Goal: Obtain resource: Obtain resource

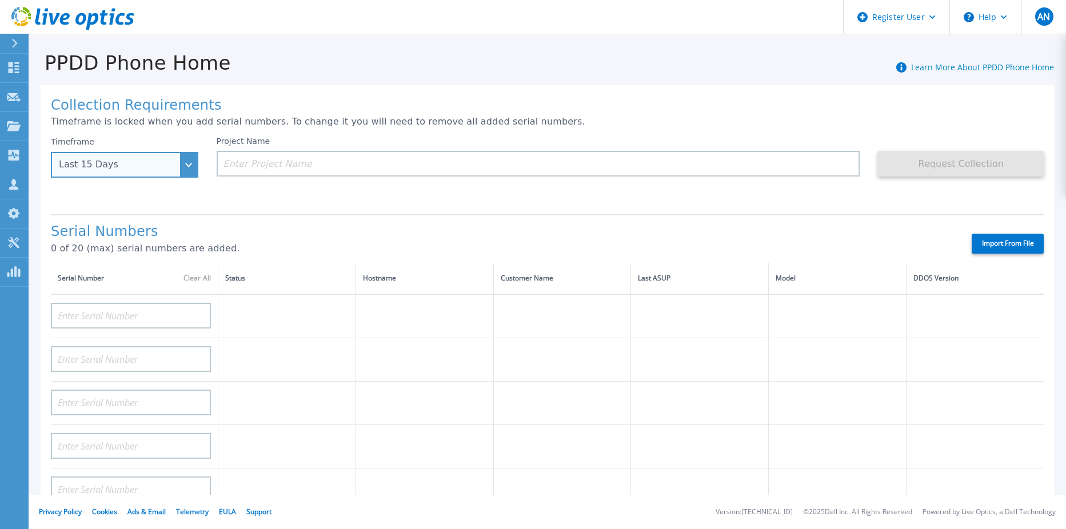
click at [149, 161] on div "Last 15 Days" at bounding box center [118, 164] width 119 height 10
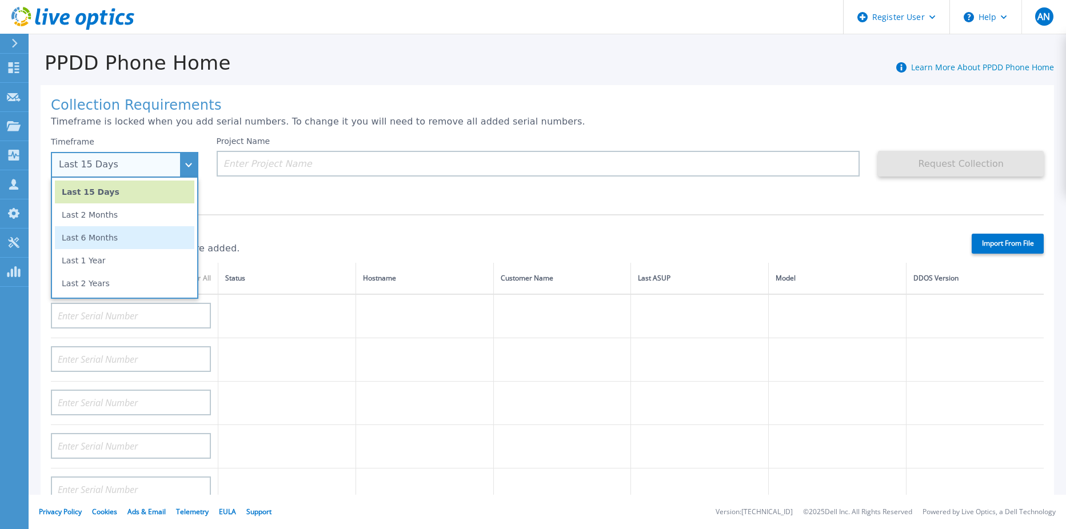
click at [155, 235] on li "Last 6 Months" at bounding box center [124, 237] width 139 height 23
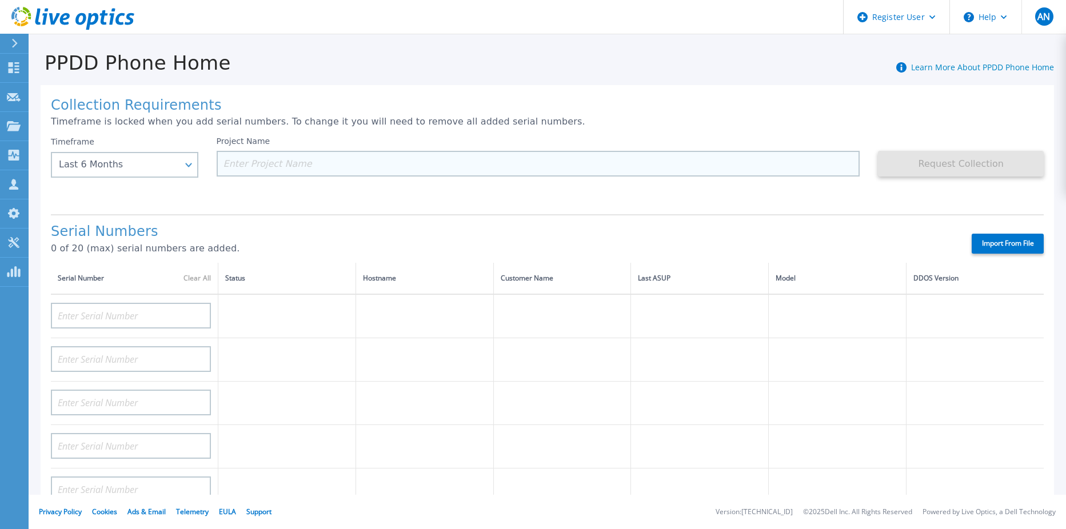
click at [378, 163] on input at bounding box center [538, 164] width 643 height 26
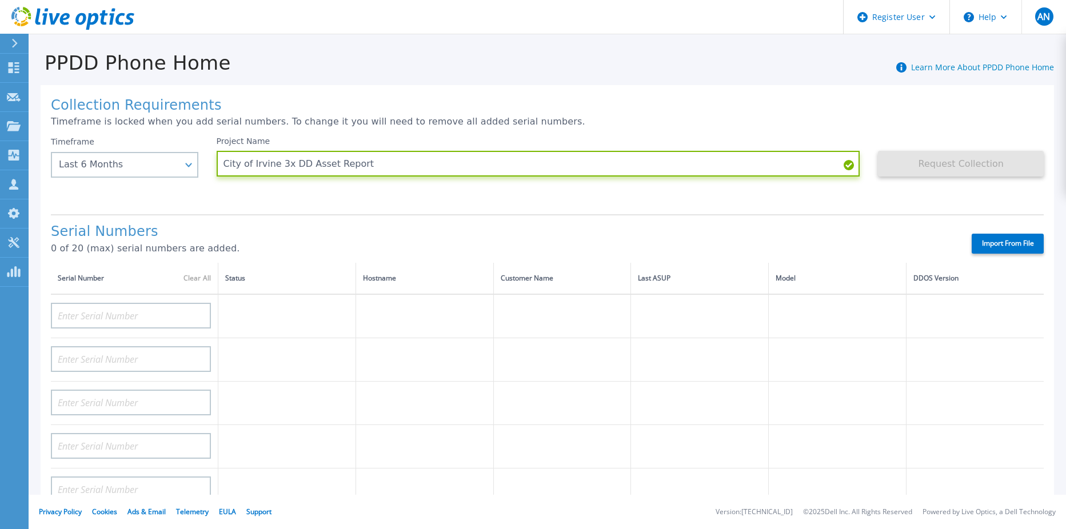
type input "City of Irvine 3x DD Asset Report"
click at [631, 124] on p "Timeframe is locked when you add serial numbers. To change it you will need to …" at bounding box center [547, 122] width 992 height 10
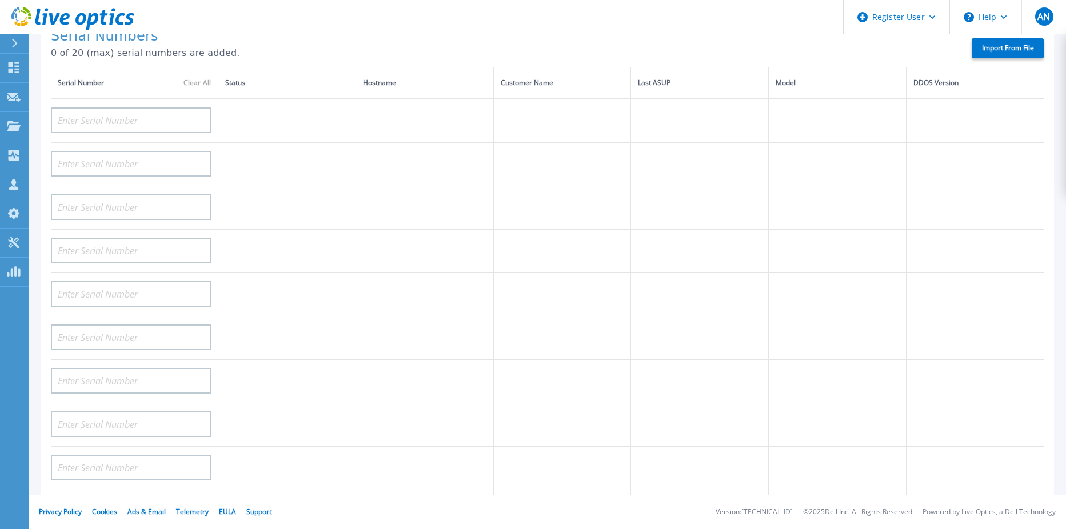
scroll to position [202, 0]
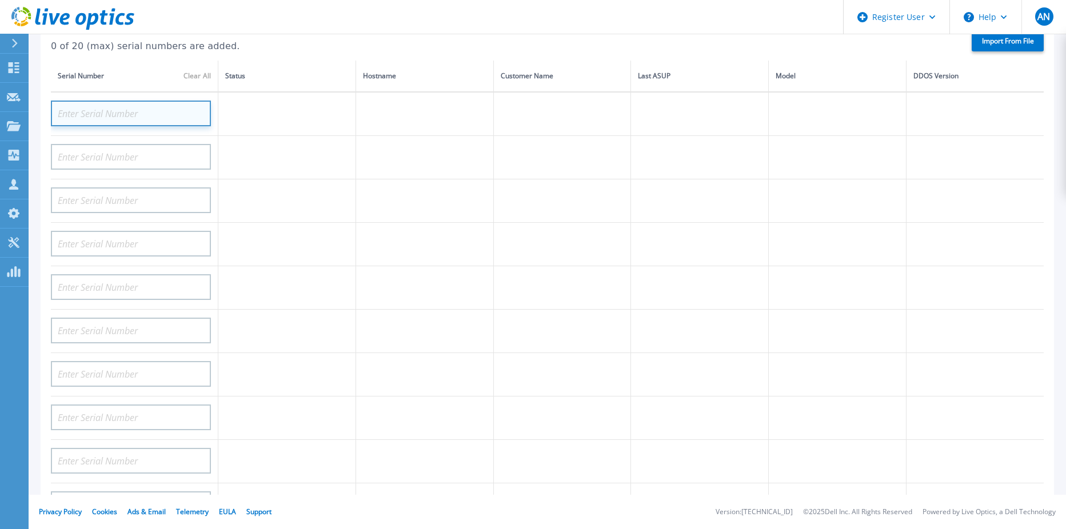
click at [154, 108] on input at bounding box center [131, 114] width 160 height 26
paste input "APX00241811446"
type input "APX00241811446"
click at [302, 121] on td at bounding box center [287, 114] width 138 height 44
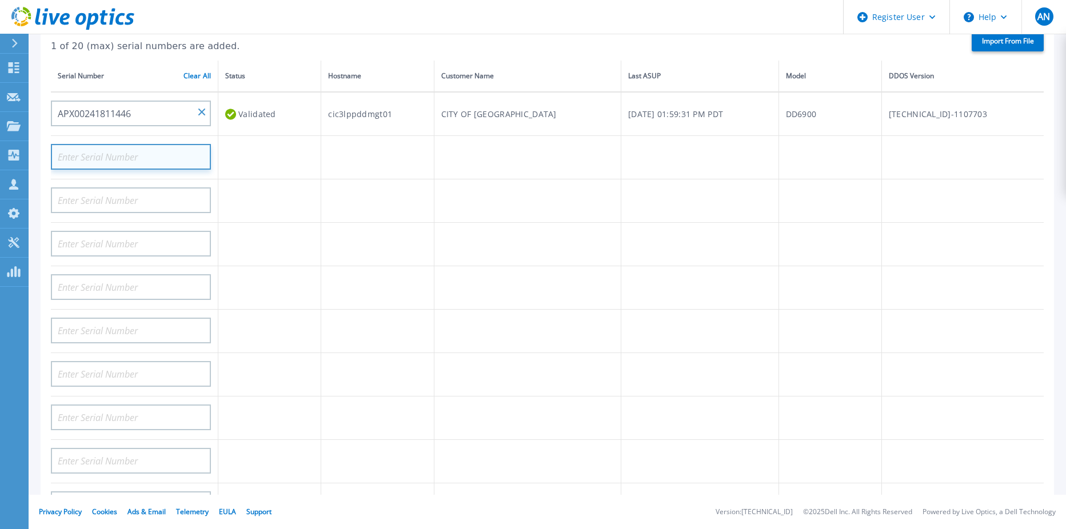
click at [126, 155] on input at bounding box center [131, 157] width 160 height 26
paste input "APX00230501075"
type input "APX00230501075"
click at [283, 161] on td at bounding box center [269, 157] width 103 height 43
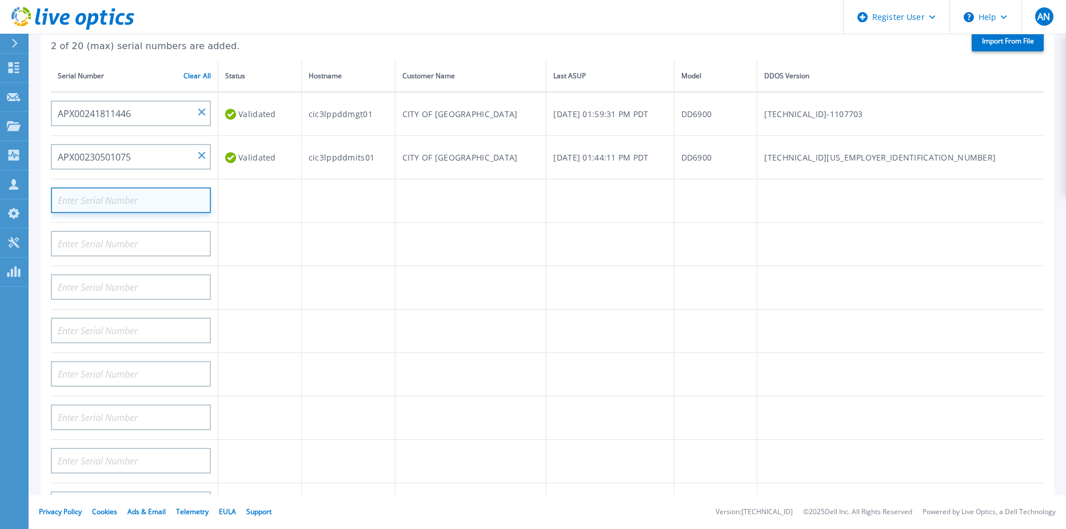
click at [124, 198] on input at bounding box center [131, 200] width 160 height 26
paste input "APM01210624972"
type input "APM01210624972"
click at [302, 191] on td at bounding box center [259, 200] width 83 height 43
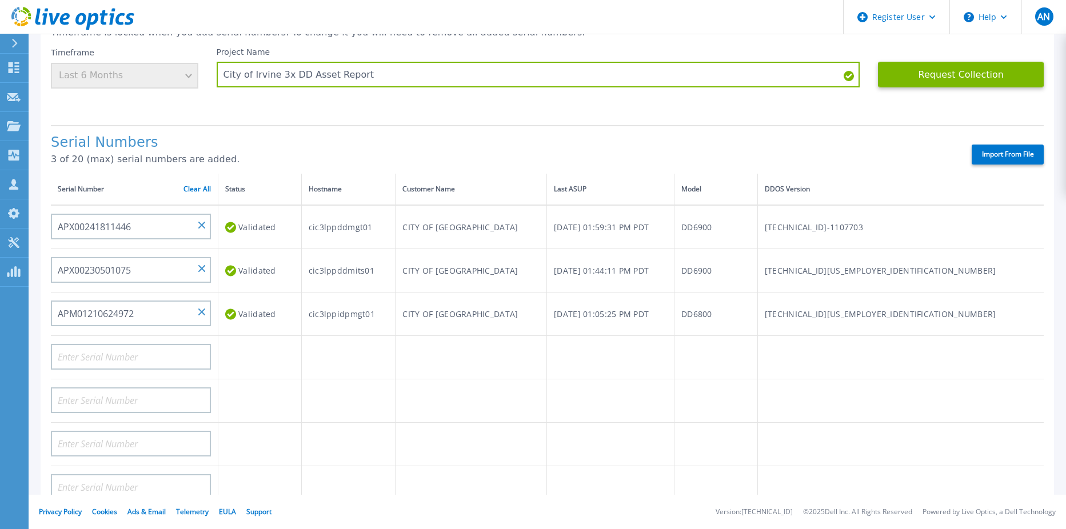
scroll to position [88, 0]
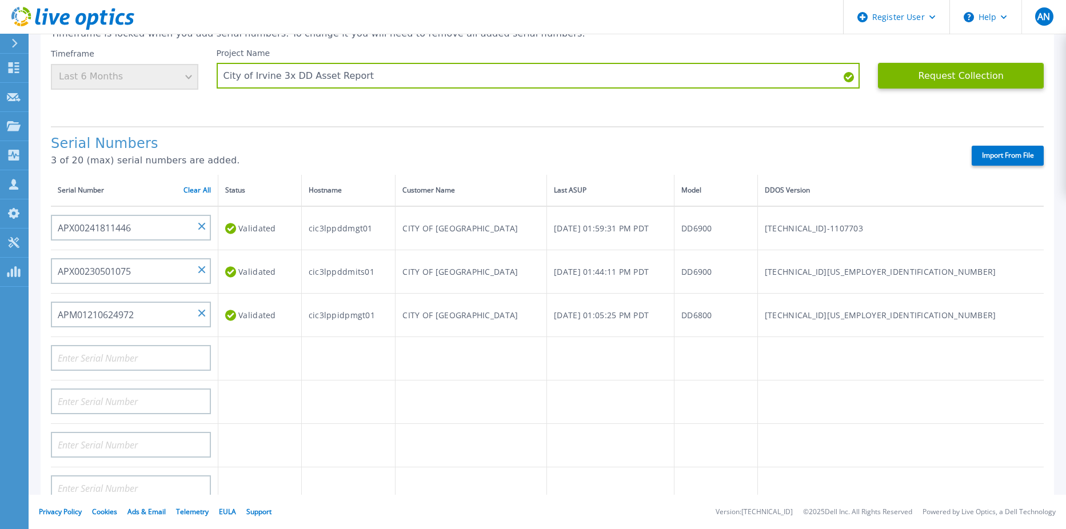
click at [530, 135] on div "Serial Numbers 3 of 20 (max) serial numbers are added. Import From File" at bounding box center [547, 150] width 992 height 49
click at [792, 123] on div "Collection Requirements Timeframe is locked when you add serial numbers. To cha…" at bounding box center [547, 320] width 1013 height 646
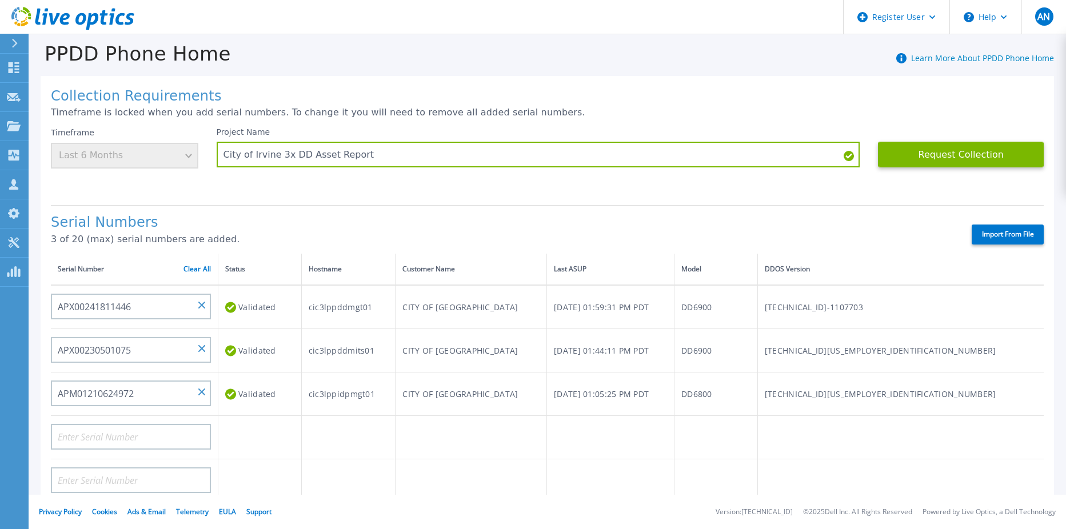
scroll to position [0, 0]
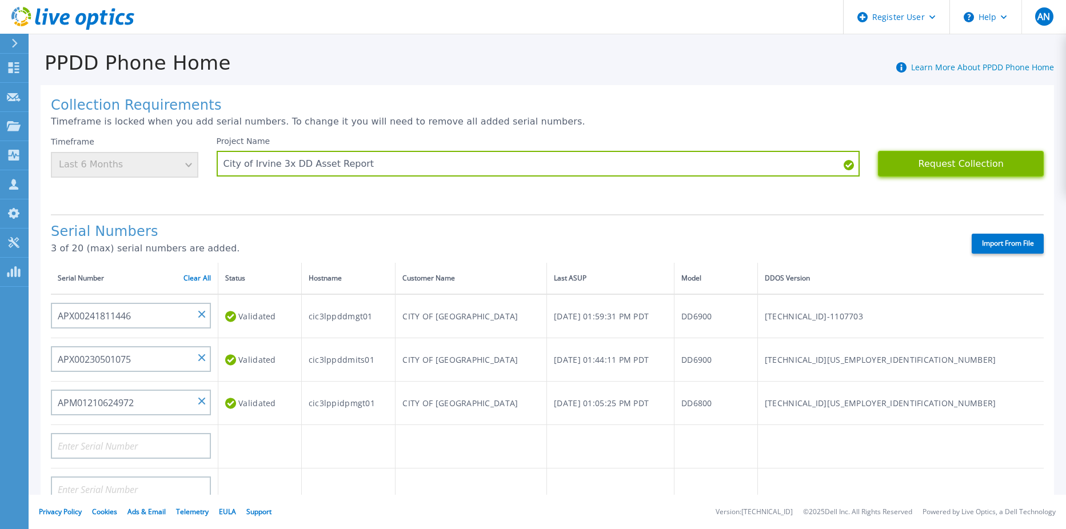
click at [973, 170] on button "Request Collection" at bounding box center [961, 164] width 166 height 26
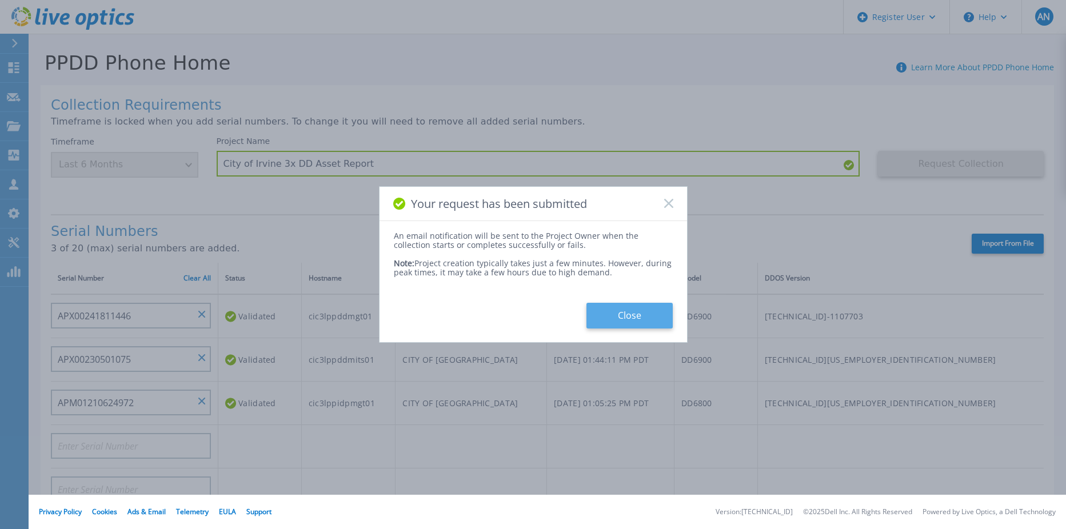
click at [628, 321] on button "Close" at bounding box center [629, 316] width 86 height 26
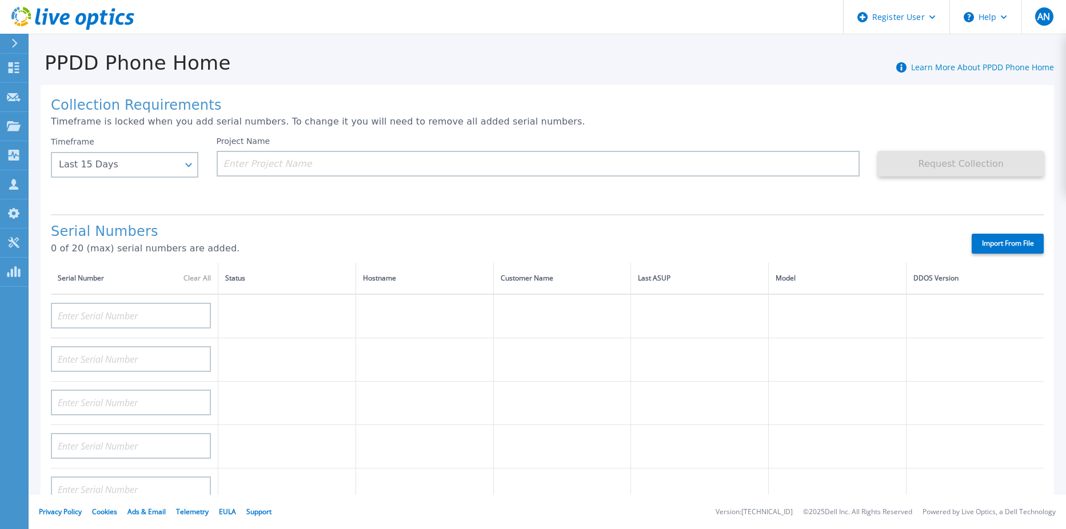
drag, startPoint x: 449, startPoint y: 87, endPoint x: 294, endPoint y: 491, distance: 431.9
click at [449, 87] on div "Collection Requirements Timeframe is locked when you add serial numbers. To cha…" at bounding box center [547, 408] width 1013 height 646
drag, startPoint x: 251, startPoint y: 74, endPoint x: 236, endPoint y: 258, distance: 184.0
click at [251, 74] on div "Collection Requirements Timeframe is locked when you add serial numbers. To cha…" at bounding box center [547, 402] width 1037 height 657
click at [340, 45] on div "PPDD Phone Home Learn More About PPDD Phone Home" at bounding box center [541, 56] width 1025 height 35
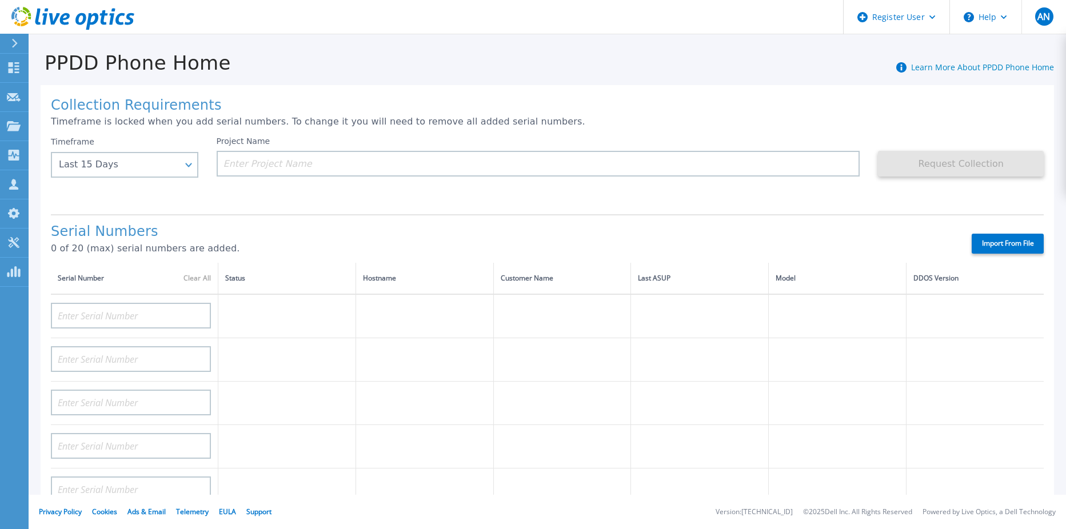
click at [301, 70] on div "PPDD Phone Home Learn More About PPDD Phone Home" at bounding box center [541, 56] width 1025 height 35
click at [463, 87] on div "Collection Requirements Timeframe is locked when you add serial numbers. To cha…" at bounding box center [547, 408] width 1013 height 646
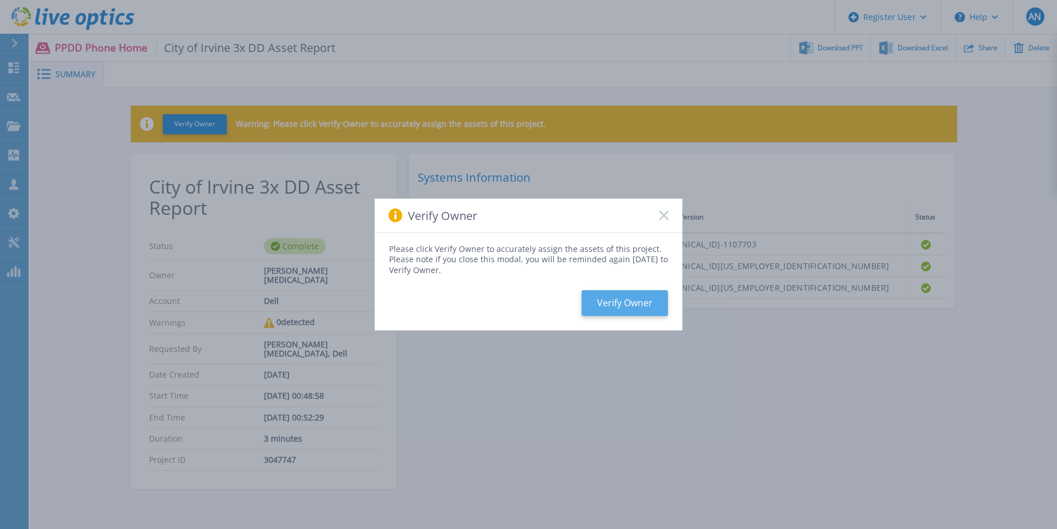
click at [615, 303] on button "Verify Owner" at bounding box center [625, 303] width 86 height 26
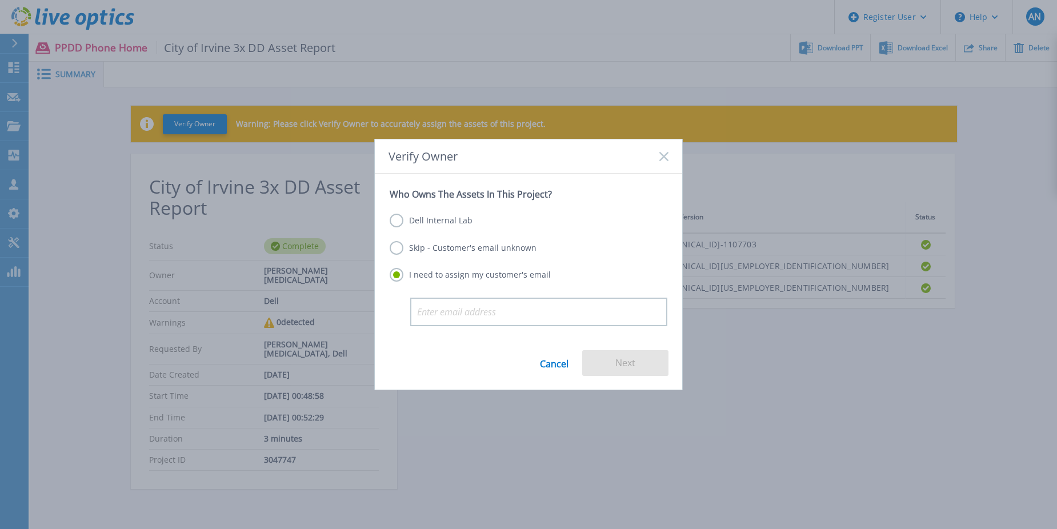
click at [480, 250] on label "Skip - Customer's email unknown" at bounding box center [463, 248] width 147 height 14
click at [0, 0] on input "Skip - Customer's email unknown" at bounding box center [0, 0] width 0 height 0
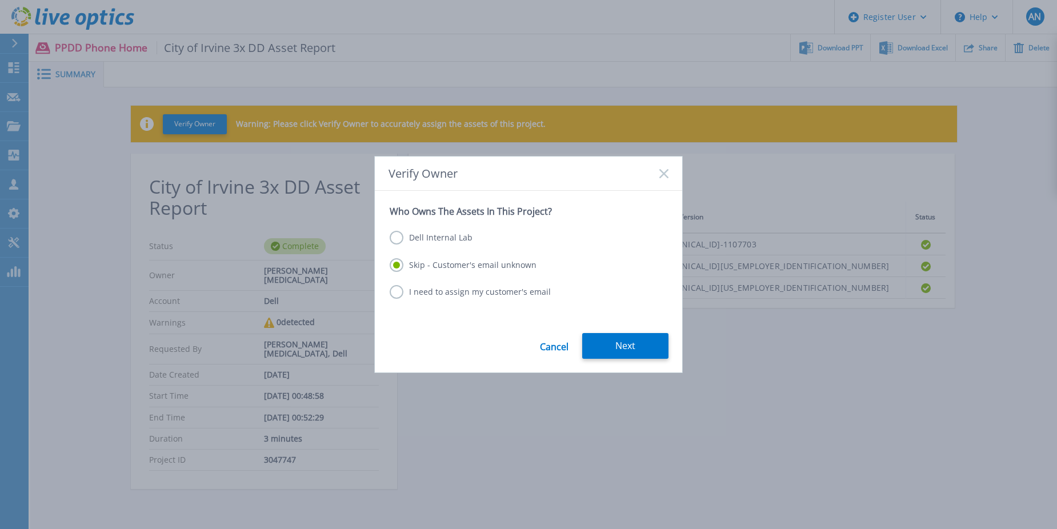
click at [447, 236] on label "Dell Internal Lab" at bounding box center [431, 238] width 83 height 14
click at [0, 0] on input "Dell Internal Lab" at bounding box center [0, 0] width 0 height 0
click at [455, 265] on label "Skip - Customer's email unknown" at bounding box center [463, 265] width 147 height 14
click at [0, 0] on input "Skip - Customer's email unknown" at bounding box center [0, 0] width 0 height 0
click at [444, 237] on label "Dell Internal Lab" at bounding box center [431, 238] width 83 height 14
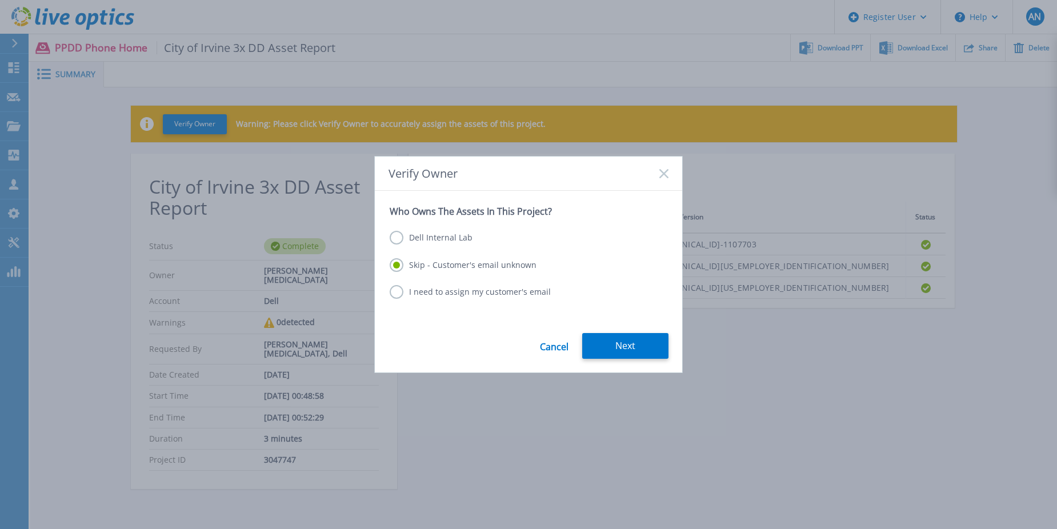
click at [0, 0] on input "Dell Internal Lab" at bounding box center [0, 0] width 0 height 0
click at [625, 347] on button "Save" at bounding box center [625, 346] width 86 height 26
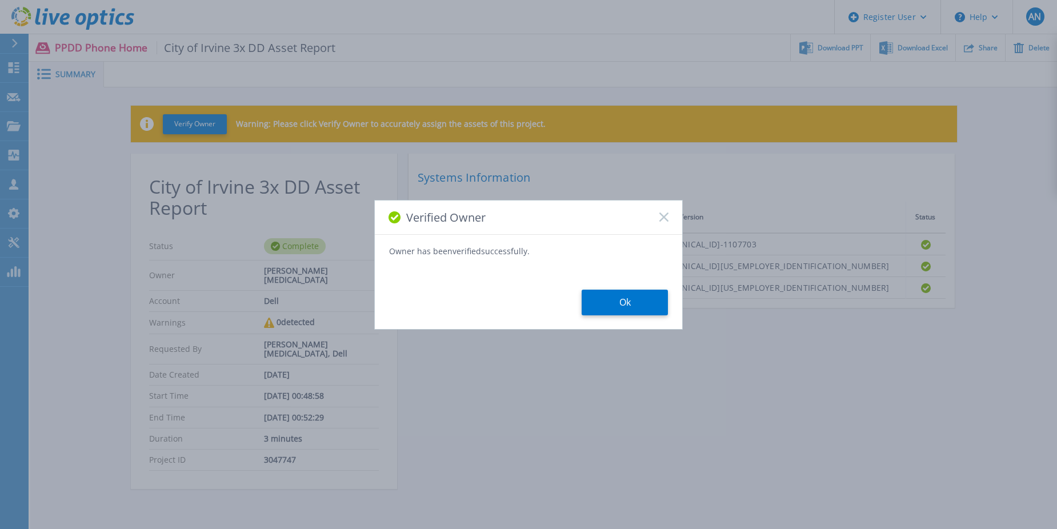
click at [620, 305] on button "Ok" at bounding box center [625, 303] width 86 height 26
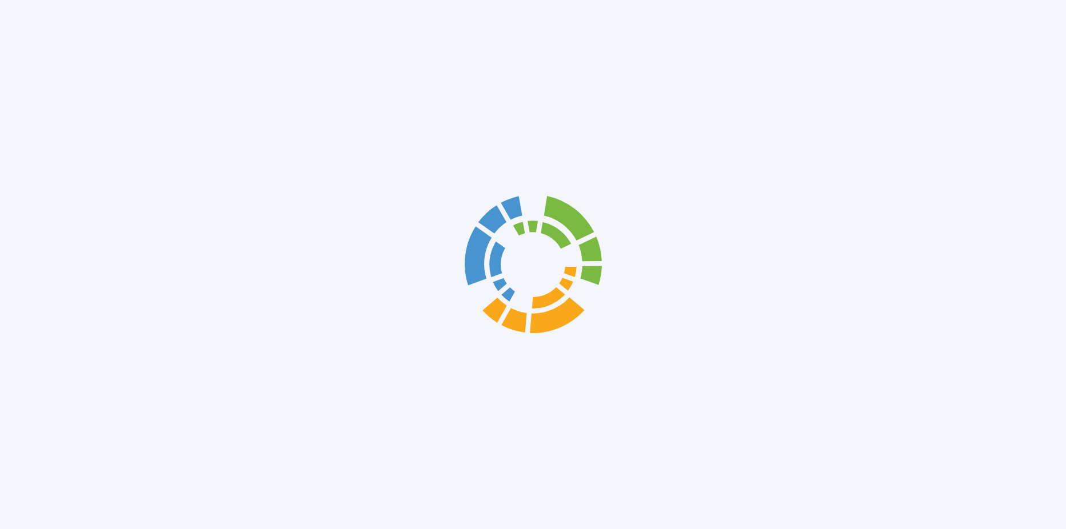
click at [602, 349] on div at bounding box center [533, 264] width 1066 height 529
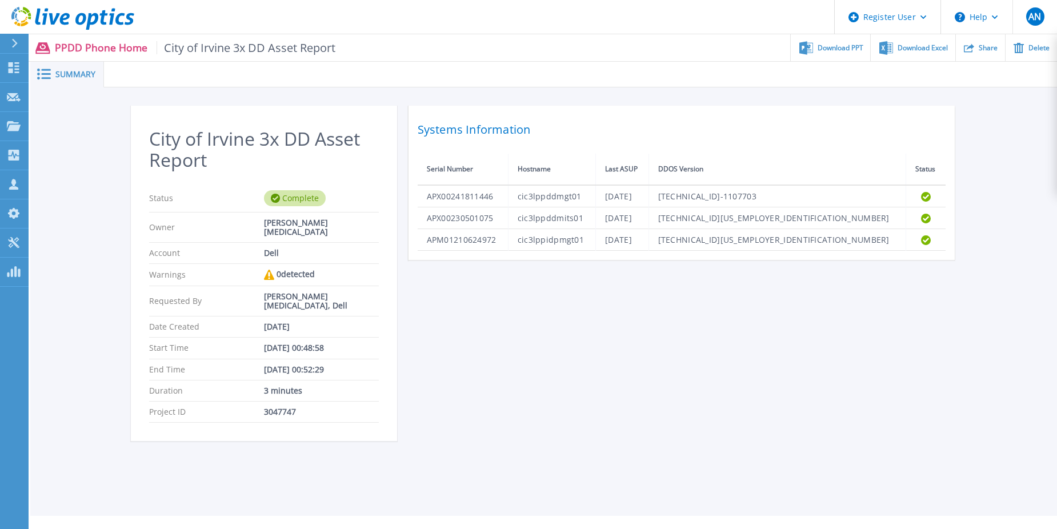
click at [619, 313] on div "City of Irvine 3x DD Asset Report Status Complete Owner Austin Nix Account Dell…" at bounding box center [544, 280] width 826 height 349
click at [860, 54] on div "Download PPT" at bounding box center [830, 47] width 79 height 27
drag, startPoint x: 564, startPoint y: 370, endPoint x: 948, endPoint y: 103, distance: 467.5
click at [564, 370] on div "City of Irvine 3x DD Asset Report Status Complete Owner Austin Nix Account Dell…" at bounding box center [544, 280] width 826 height 349
click at [628, 106] on div "Systems Information Serial Number Hostname Last ASUP DDOS Version Status APX002…" at bounding box center [682, 183] width 546 height 154
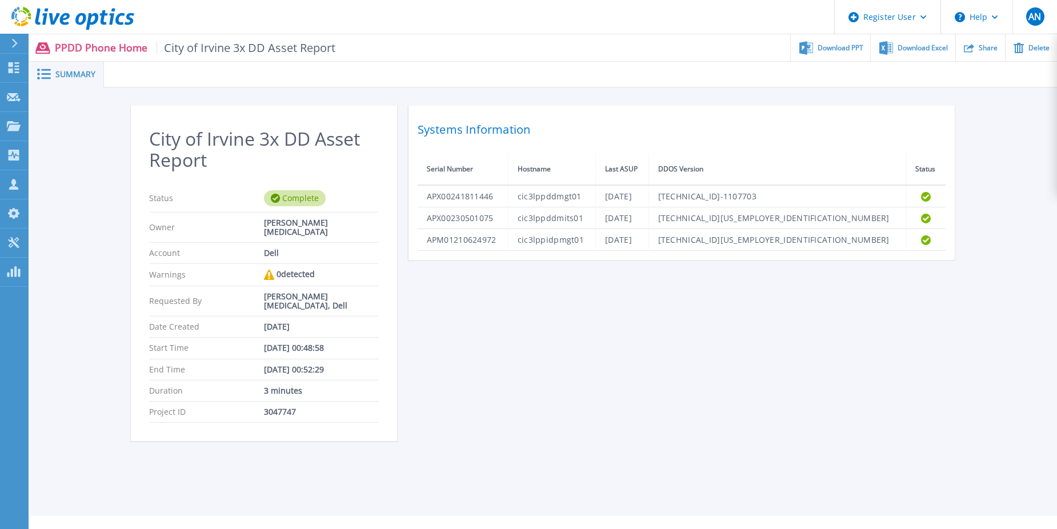
click at [437, 399] on div "City of Irvine 3x DD Asset Report Status Complete Owner Austin Nix Account Dell…" at bounding box center [544, 280] width 826 height 349
click at [152, 129] on h2 "City of Irvine 3x DD Asset Report" at bounding box center [264, 150] width 230 height 42
click at [414, 82] on div at bounding box center [580, 75] width 953 height 26
click at [586, 281] on div "City of Irvine 3x DD Asset Report Status Complete Owner Austin Nix Account Dell…" at bounding box center [544, 280] width 826 height 349
drag, startPoint x: 424, startPoint y: 132, endPoint x: 503, endPoint y: 133, distance: 79.4
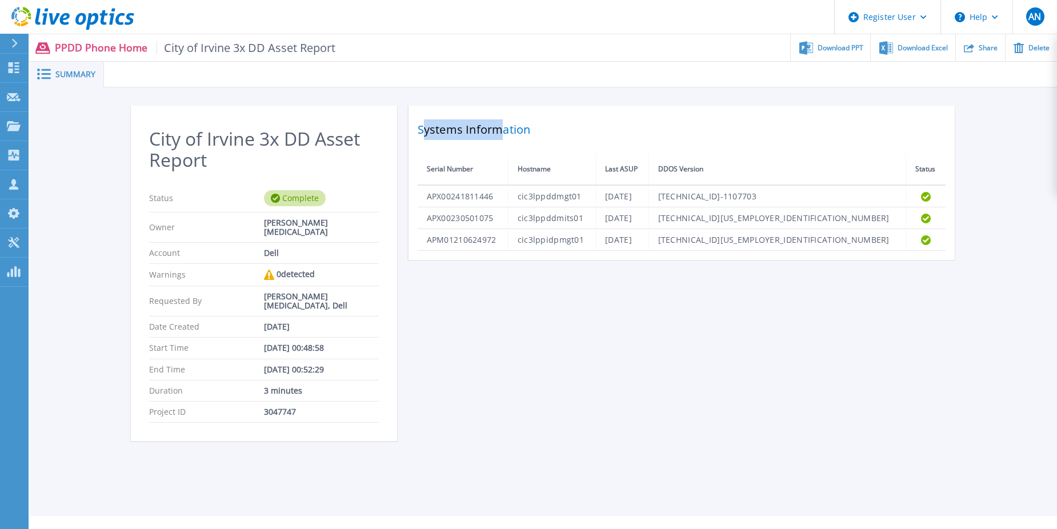
click at [503, 133] on h2 "Systems Information" at bounding box center [682, 129] width 528 height 21
drag, startPoint x: 503, startPoint y: 133, endPoint x: 483, endPoint y: 137, distance: 21.0
click at [483, 137] on h2 "Systems Information" at bounding box center [682, 129] width 528 height 21
click at [431, 128] on h2 "Systems Information" at bounding box center [682, 129] width 528 height 21
drag, startPoint x: 418, startPoint y: 129, endPoint x: 510, endPoint y: 131, distance: 92.0
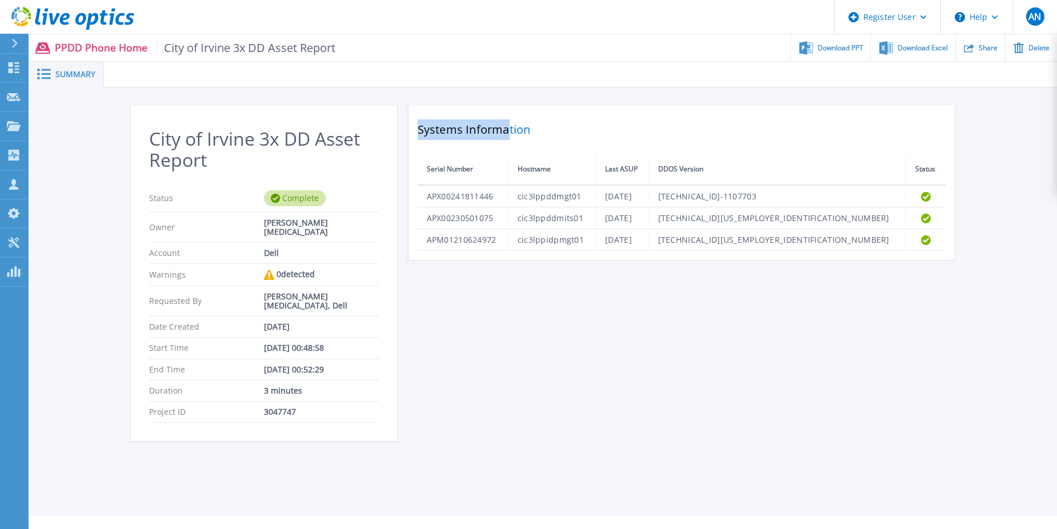
click at [510, 131] on h2 "Systems Information" at bounding box center [682, 129] width 528 height 21
drag, startPoint x: 527, startPoint y: 131, endPoint x: 430, endPoint y: 130, distance: 97.7
click at [430, 130] on h2 "Systems Information" at bounding box center [682, 129] width 528 height 21
click at [427, 130] on h2 "Systems Information" at bounding box center [682, 129] width 528 height 21
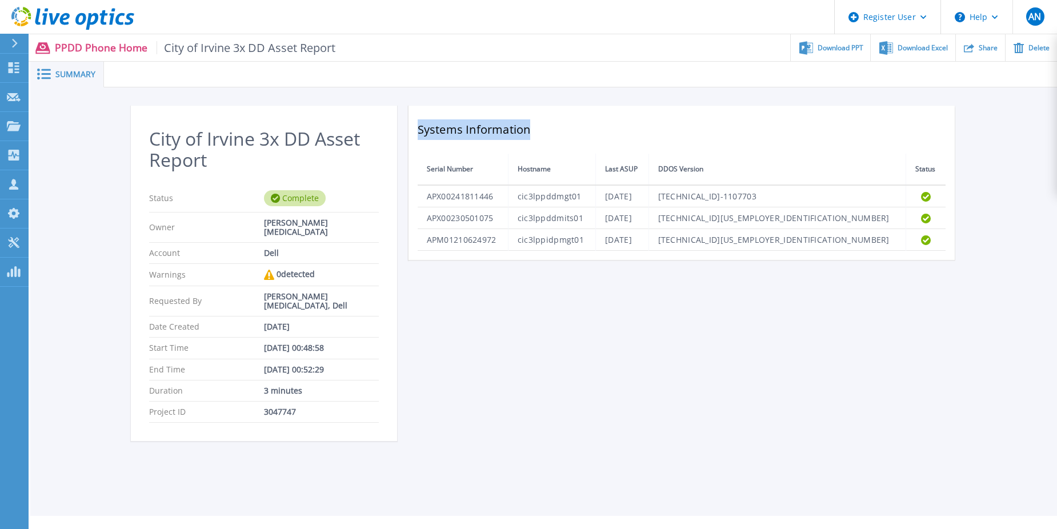
drag, startPoint x: 418, startPoint y: 129, endPoint x: 573, endPoint y: 141, distance: 155.9
click at [573, 141] on div "Systems Information Serial Number Hostname Last ASUP DDOS Version Status APX002…" at bounding box center [682, 183] width 546 height 154
drag, startPoint x: 573, startPoint y: 141, endPoint x: 532, endPoint y: 139, distance: 41.2
click at [530, 140] on div "Systems Information Serial Number Hostname Last ASUP DDOS Version Status APX002…" at bounding box center [682, 183] width 546 height 154
drag, startPoint x: 540, startPoint y: 134, endPoint x: 422, endPoint y: 131, distance: 118.3
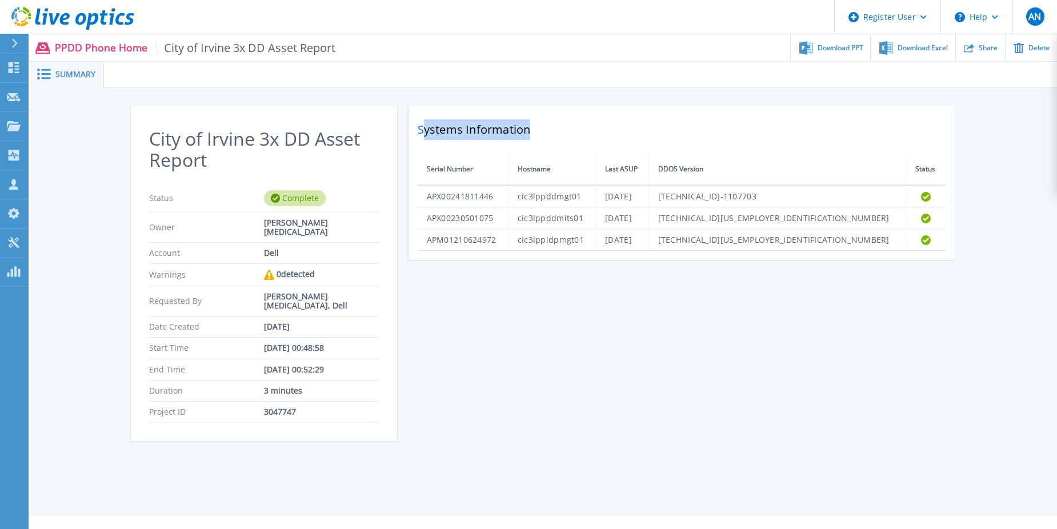
click at [422, 131] on h2 "Systems Information" at bounding box center [682, 129] width 528 height 21
click at [419, 131] on h2 "Systems Information" at bounding box center [682, 129] width 528 height 21
drag, startPoint x: 419, startPoint y: 131, endPoint x: 534, endPoint y: 139, distance: 114.5
click at [534, 139] on h2 "Systems Information" at bounding box center [682, 129] width 528 height 21
drag, startPoint x: 534, startPoint y: 139, endPoint x: 517, endPoint y: 138, distance: 16.7
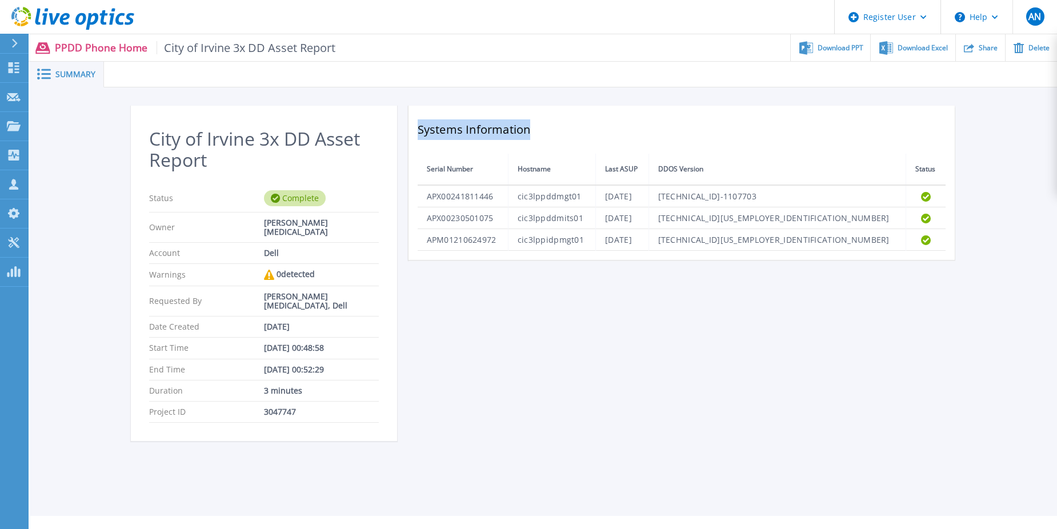
click at [517, 138] on h2 "Systems Information" at bounding box center [682, 129] width 528 height 21
click at [515, 134] on h2 "Systems Information" at bounding box center [682, 129] width 528 height 21
click at [512, 134] on h2 "Systems Information" at bounding box center [682, 129] width 528 height 21
click at [511, 133] on h2 "Systems Information" at bounding box center [682, 129] width 528 height 21
drag, startPoint x: 511, startPoint y: 133, endPoint x: 494, endPoint y: 131, distance: 17.2
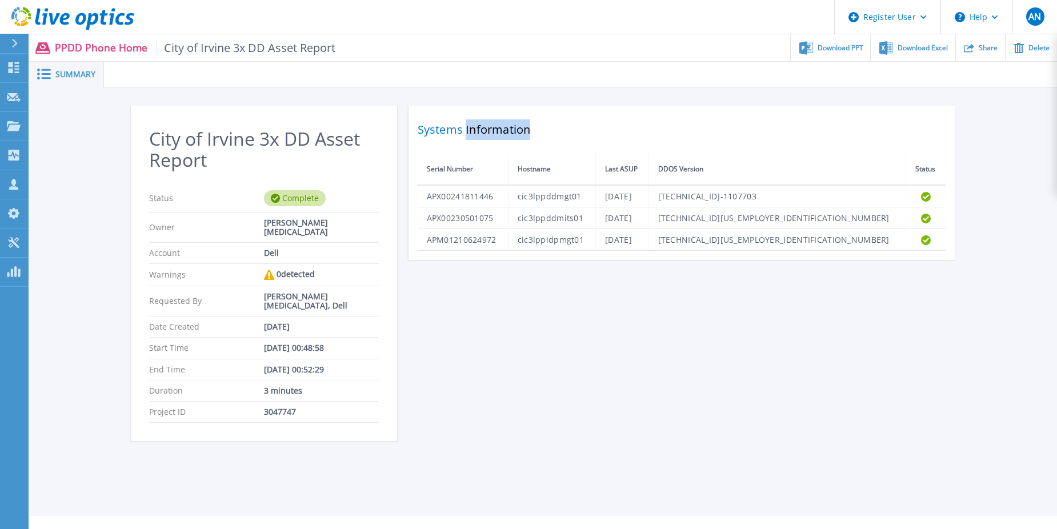
click at [494, 131] on h2 "Systems Information" at bounding box center [682, 129] width 528 height 21
click at [461, 127] on h2 "Systems Information" at bounding box center [682, 129] width 528 height 21
click at [459, 127] on h2 "Systems Information" at bounding box center [682, 129] width 528 height 21
click at [455, 129] on h2 "Systems Information" at bounding box center [682, 129] width 528 height 21
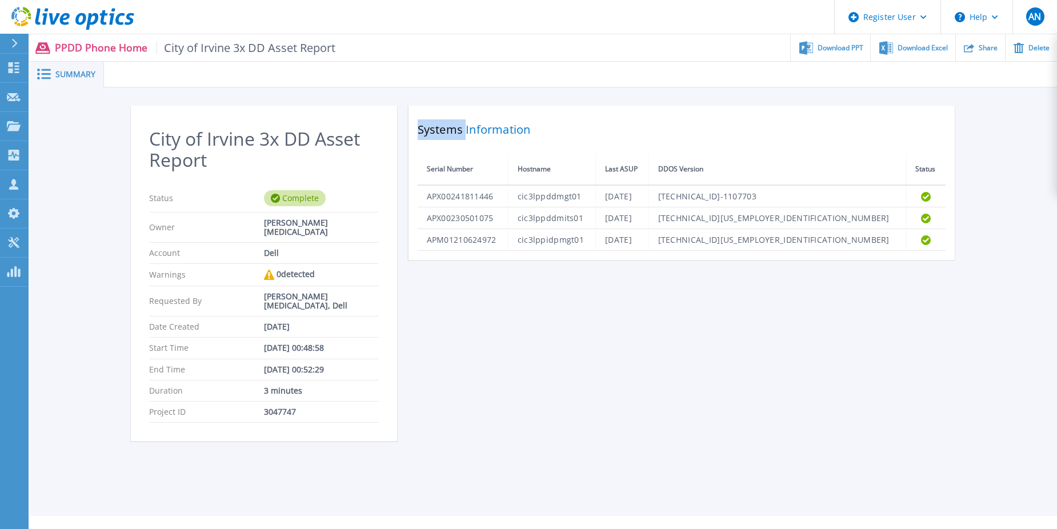
drag, startPoint x: 455, startPoint y: 129, endPoint x: 444, endPoint y: 129, distance: 10.9
click at [451, 129] on h2 "Systems Information" at bounding box center [682, 129] width 528 height 21
click at [197, 155] on h2 "City of Irvine 3x DD Asset Report" at bounding box center [264, 150] width 230 height 42
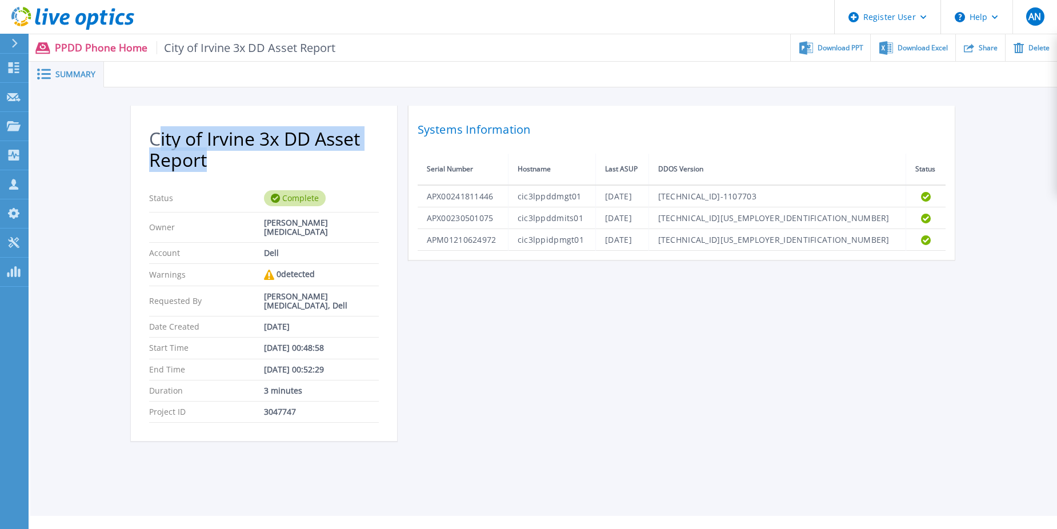
drag, startPoint x: 204, startPoint y: 158, endPoint x: 155, endPoint y: 134, distance: 54.9
click at [155, 134] on h2 "City of Irvine 3x DD Asset Report" at bounding box center [264, 150] width 230 height 42
drag, startPoint x: 153, startPoint y: 135, endPoint x: 237, endPoint y: 168, distance: 89.5
click at [237, 168] on h2 "City of Irvine 3x DD Asset Report" at bounding box center [264, 150] width 230 height 42
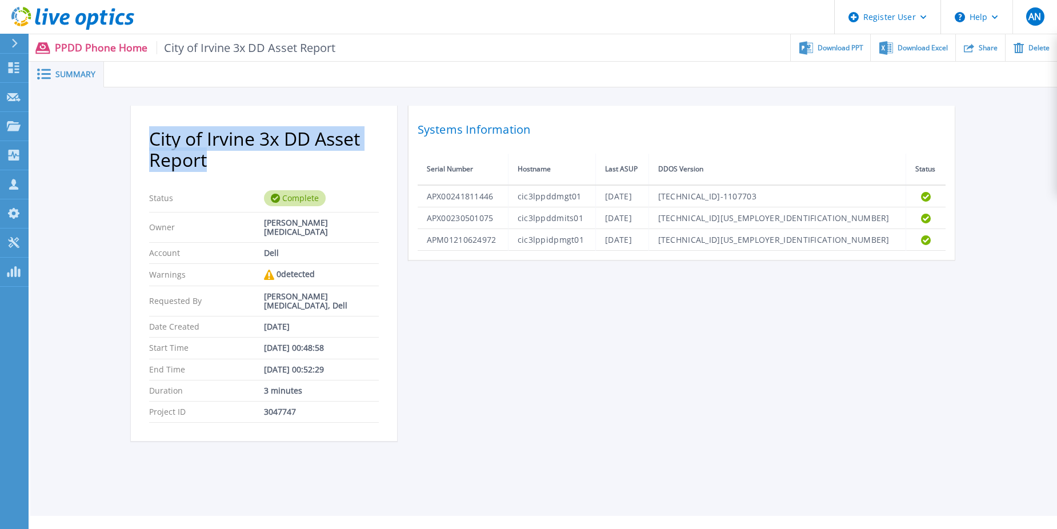
drag, startPoint x: 237, startPoint y: 168, endPoint x: 49, endPoint y: 183, distance: 188.6
click at [174, 158] on h2 "City of Irvine 3x DD Asset Report" at bounding box center [264, 150] width 230 height 42
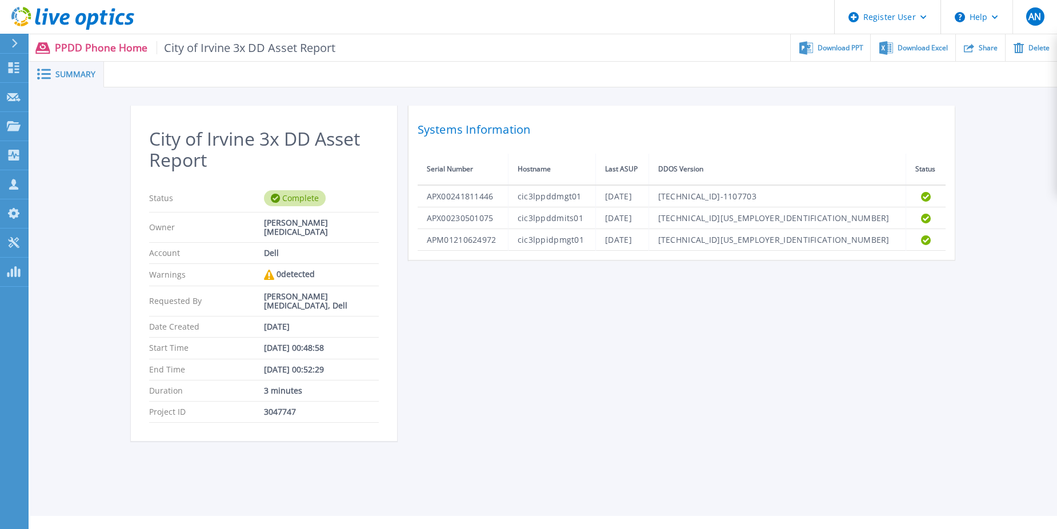
drag, startPoint x: 714, startPoint y: 370, endPoint x: 695, endPoint y: 322, distance: 51.6
click at [714, 370] on div "City of Irvine 3x DD Asset Report Status Complete Owner Austin Nix Account Dell…" at bounding box center [544, 280] width 826 height 349
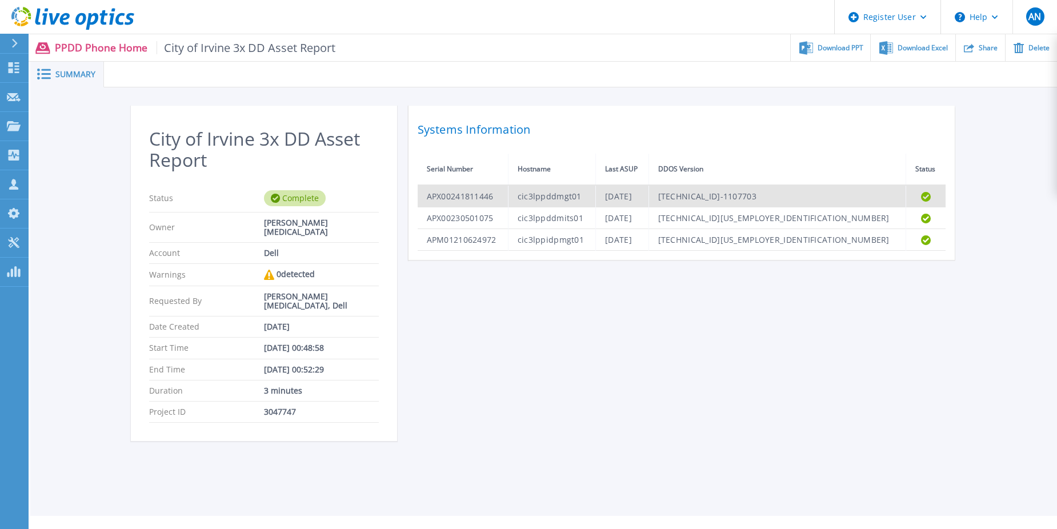
drag, startPoint x: 751, startPoint y: 243, endPoint x: 640, endPoint y: 191, distance: 122.2
click at [640, 191] on tbody "APX00241811446 cic3lppddmgt01 Tue Sep 9 06:59:31 PDT 2025 7.13.1.0-1107703 Comp…" at bounding box center [682, 218] width 528 height 66
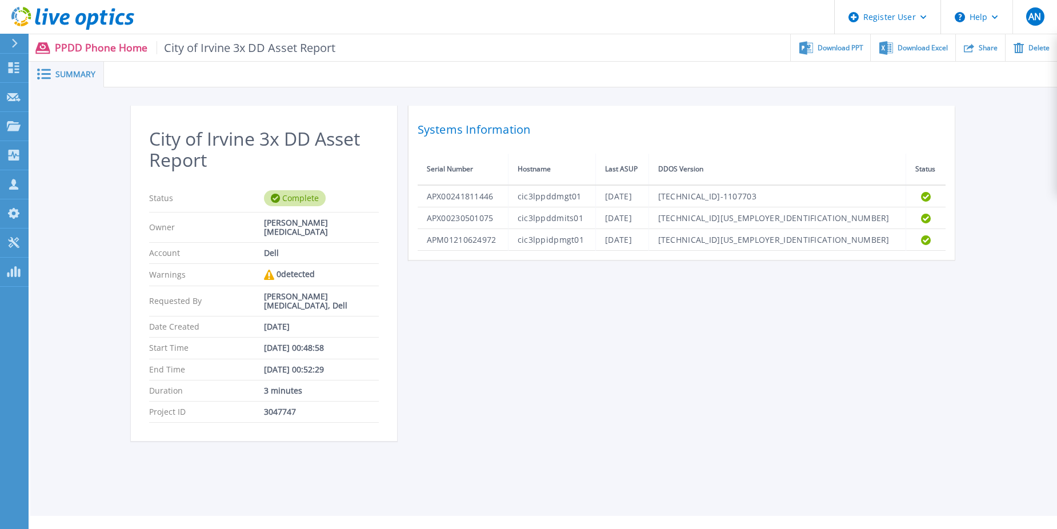
drag, startPoint x: 640, startPoint y: 191, endPoint x: 692, endPoint y: 302, distance: 122.7
click at [700, 306] on div "City of Irvine 3x DD Asset Report Status Complete Owner Austin Nix Account Dell…" at bounding box center [544, 280] width 826 height 349
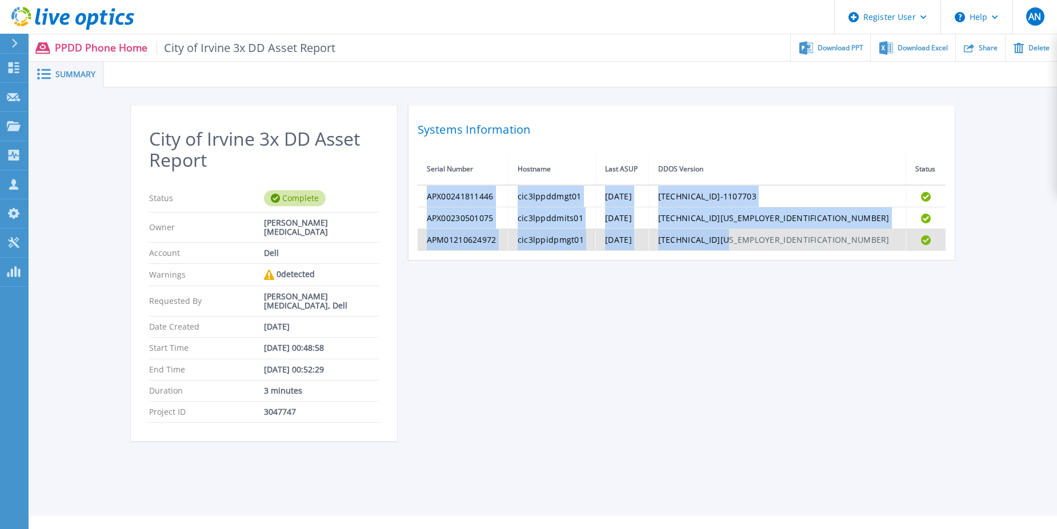
drag, startPoint x: 429, startPoint y: 193, endPoint x: 857, endPoint y: 248, distance: 431.4
click at [857, 248] on tbody "APX00241811446 cic3lppddmgt01 Tue Sep 9 06:59:31 PDT 2025 7.13.1.0-1107703 Comp…" at bounding box center [682, 218] width 528 height 66
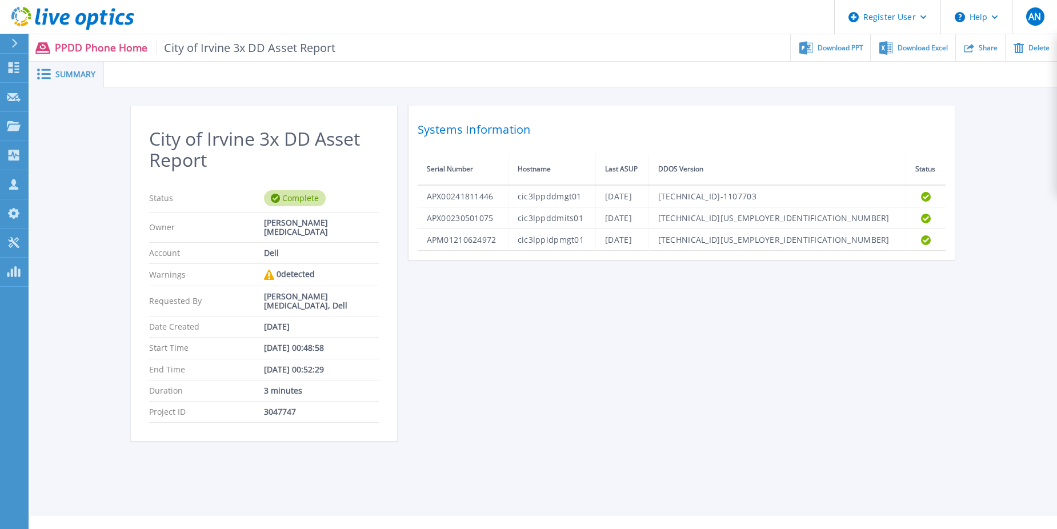
click at [734, 290] on div "City of Irvine 3x DD Asset Report Status Complete Owner Austin Nix Account Dell…" at bounding box center [544, 280] width 826 height 349
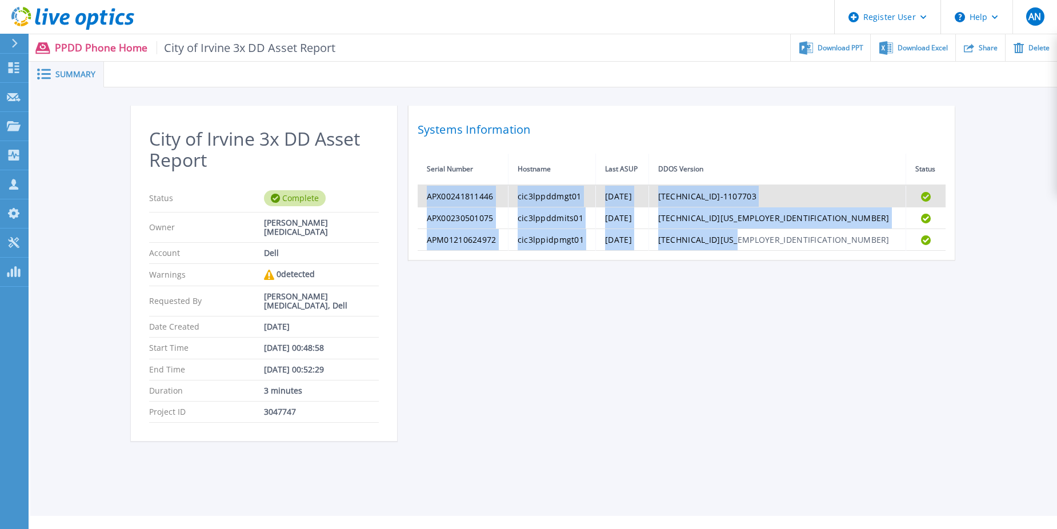
drag, startPoint x: 873, startPoint y: 241, endPoint x: 425, endPoint y: 190, distance: 450.7
click at [425, 190] on tbody "APX00241811446 cic3lppddmgt01 Tue Sep 9 06:59:31 PDT 2025 7.13.1.0-1107703 Comp…" at bounding box center [682, 218] width 528 height 66
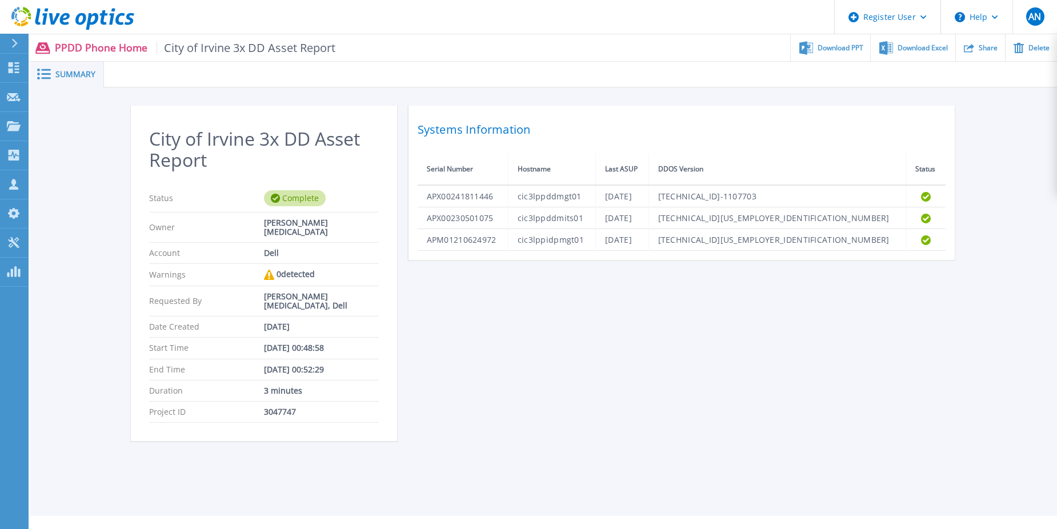
drag, startPoint x: 425, startPoint y: 190, endPoint x: 555, endPoint y: 121, distance: 147.0
click at [555, 121] on h2 "Systems Information" at bounding box center [682, 129] width 528 height 21
click at [437, 97] on div "City of Irvine 3x DD Asset Report Status Complete Owner Austin Nix Account Dell…" at bounding box center [543, 279] width 1027 height 385
drag, startPoint x: 417, startPoint y: 119, endPoint x: 537, endPoint y: 147, distance: 123.3
click at [537, 147] on div "Systems Information Serial Number Hostname Last ASUP DDOS Version Status APX002…" at bounding box center [682, 183] width 546 height 154
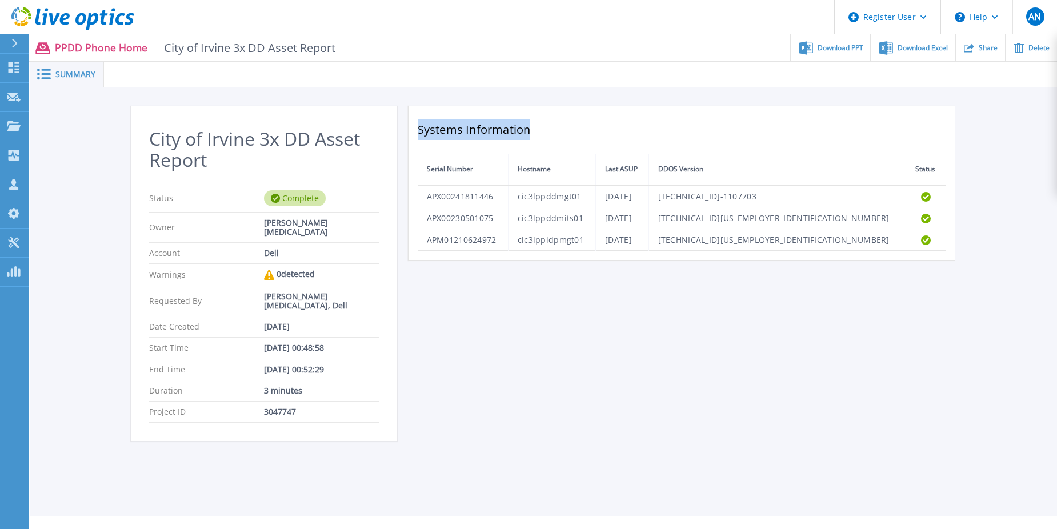
drag, startPoint x: 537, startPoint y: 147, endPoint x: 458, endPoint y: 133, distance: 80.8
click at [458, 133] on h2 "Systems Information" at bounding box center [682, 129] width 528 height 21
drag, startPoint x: 416, startPoint y: 128, endPoint x: 591, endPoint y: 149, distance: 176.1
click at [591, 149] on div "Systems Information Serial Number Hostname Last ASUP DDOS Version Status APX002…" at bounding box center [682, 183] width 546 height 154
drag, startPoint x: 591, startPoint y: 149, endPoint x: 504, endPoint y: 137, distance: 87.1
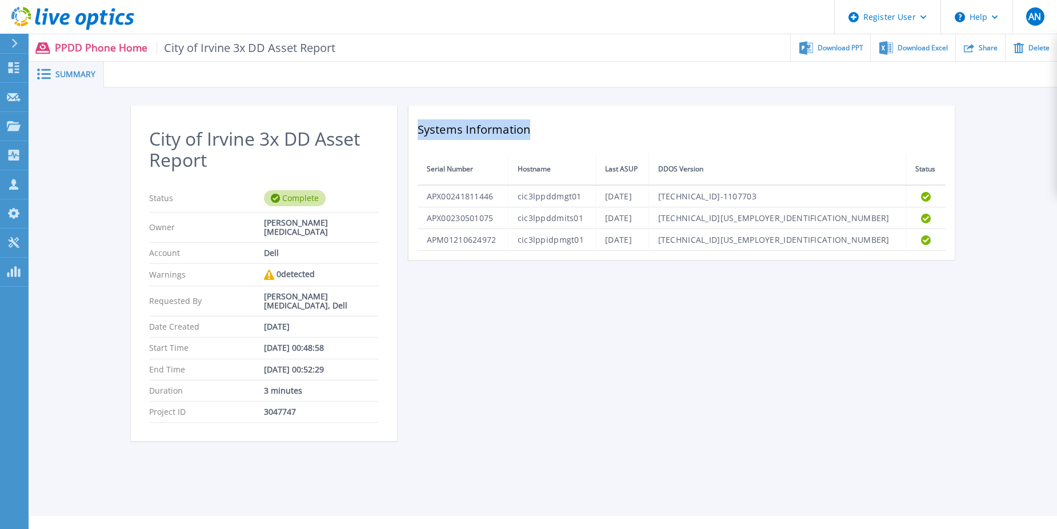
click at [504, 137] on h2 "Systems Information" at bounding box center [682, 129] width 528 height 21
drag, startPoint x: 420, startPoint y: 133, endPoint x: 573, endPoint y: 140, distance: 153.3
click at [573, 140] on div "Systems Information Serial Number Hostname Last ASUP DDOS Version Status APX002…" at bounding box center [682, 183] width 546 height 154
drag, startPoint x: 573, startPoint y: 140, endPoint x: 443, endPoint y: 134, distance: 129.8
click at [467, 128] on h2 "Systems Information" at bounding box center [682, 129] width 528 height 21
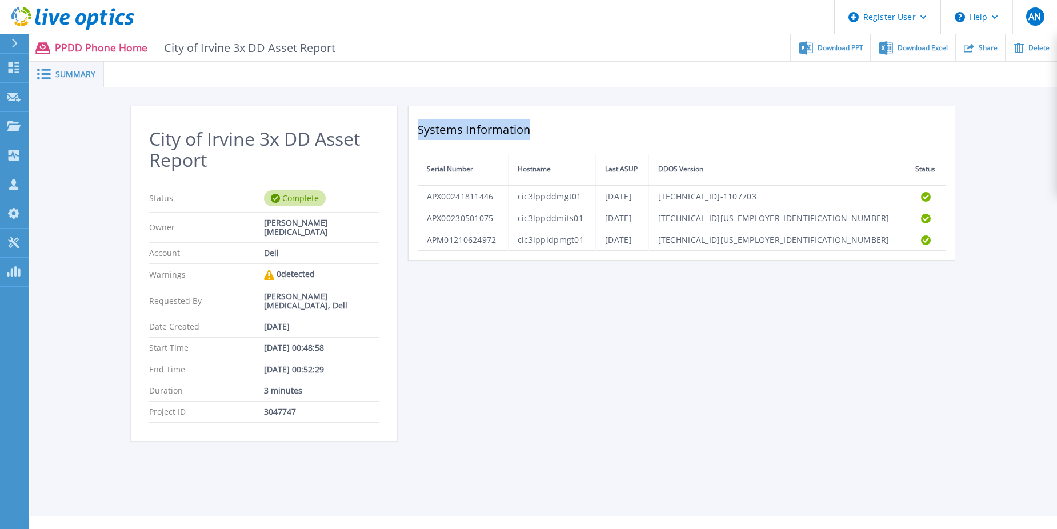
drag, startPoint x: 417, startPoint y: 133, endPoint x: 561, endPoint y: 146, distance: 144.5
click at [561, 146] on div "Systems Information Serial Number Hostname Last ASUP DDOS Version Status APX002…" at bounding box center [682, 183] width 546 height 154
drag, startPoint x: 561, startPoint y: 146, endPoint x: 542, endPoint y: 144, distance: 19.5
click at [527, 146] on div "Systems Information Serial Number Hostname Last ASUP DDOS Version Status APX002…" at bounding box center [682, 183] width 546 height 154
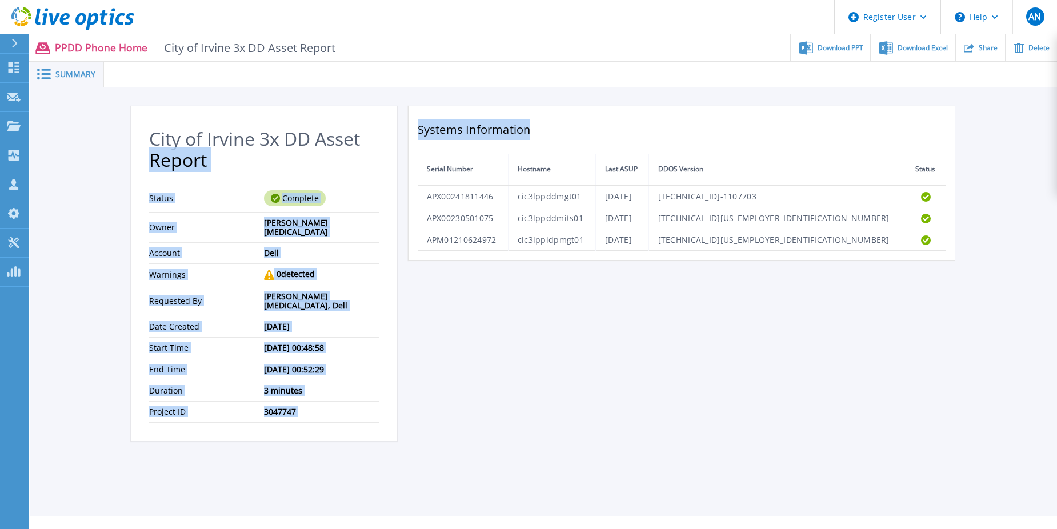
drag, startPoint x: 544, startPoint y: 143, endPoint x: 390, endPoint y: 127, distance: 155.7
click at [390, 127] on div "City of Irvine 3x DD Asset Report Status Complete Owner Austin Nix Account Dell…" at bounding box center [544, 280] width 826 height 349
drag, startPoint x: 390, startPoint y: 127, endPoint x: 460, endPoint y: 146, distance: 72.8
click at [488, 154] on th "Serial Number" at bounding box center [463, 169] width 91 height 31
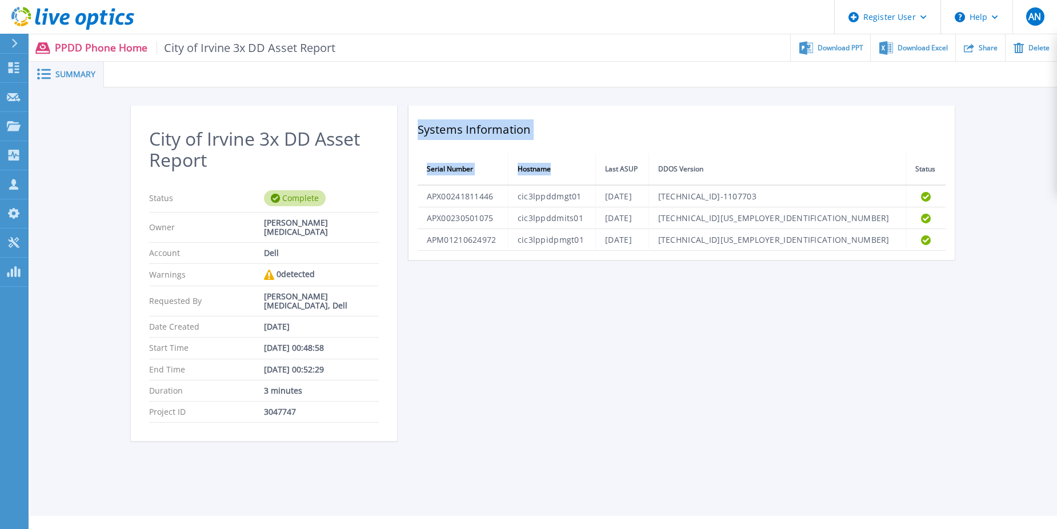
drag, startPoint x: 421, startPoint y: 135, endPoint x: 576, endPoint y: 154, distance: 156.5
click at [576, 154] on div "Systems Information Serial Number Hostname Last ASUP DDOS Version Status APX002…" at bounding box center [682, 183] width 546 height 154
drag, startPoint x: 576, startPoint y: 154, endPoint x: 519, endPoint y: 147, distance: 57.0
click at [516, 148] on div "Systems Information Serial Number Hostname Last ASUP DDOS Version Status APX002…" at bounding box center [682, 183] width 546 height 154
drag, startPoint x: 535, startPoint y: 141, endPoint x: 418, endPoint y: 130, distance: 117.1
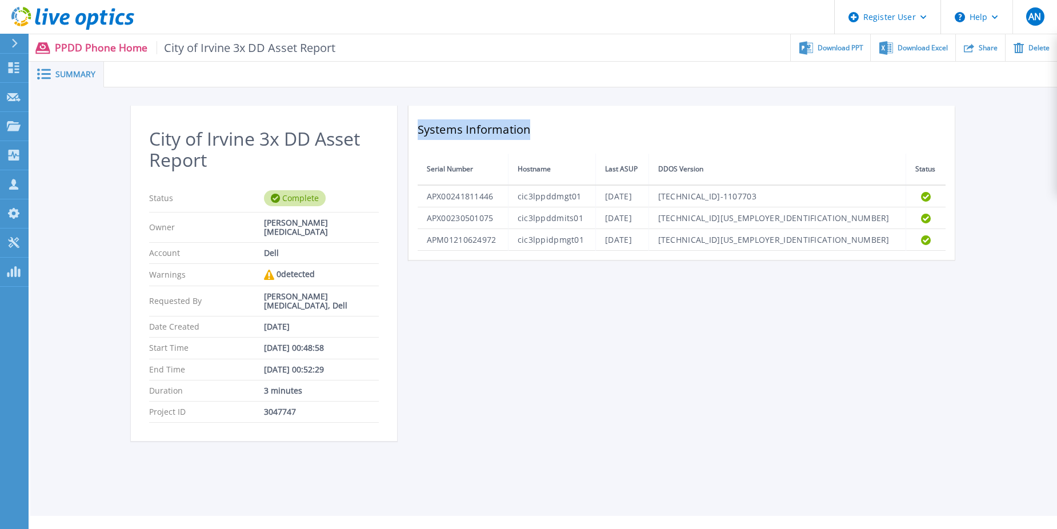
click at [418, 130] on div "Systems Information Serial Number Hostname Last ASUP DDOS Version Status APX002…" at bounding box center [682, 183] width 546 height 154
drag, startPoint x: 418, startPoint y: 130, endPoint x: 421, endPoint y: 138, distance: 8.5
click at [421, 138] on h2 "Systems Information" at bounding box center [682, 129] width 528 height 21
drag, startPoint x: 421, startPoint y: 137, endPoint x: 598, endPoint y: 151, distance: 178.3
click at [598, 151] on div "Systems Information Serial Number Hostname Last ASUP DDOS Version Status APX002…" at bounding box center [682, 183] width 546 height 154
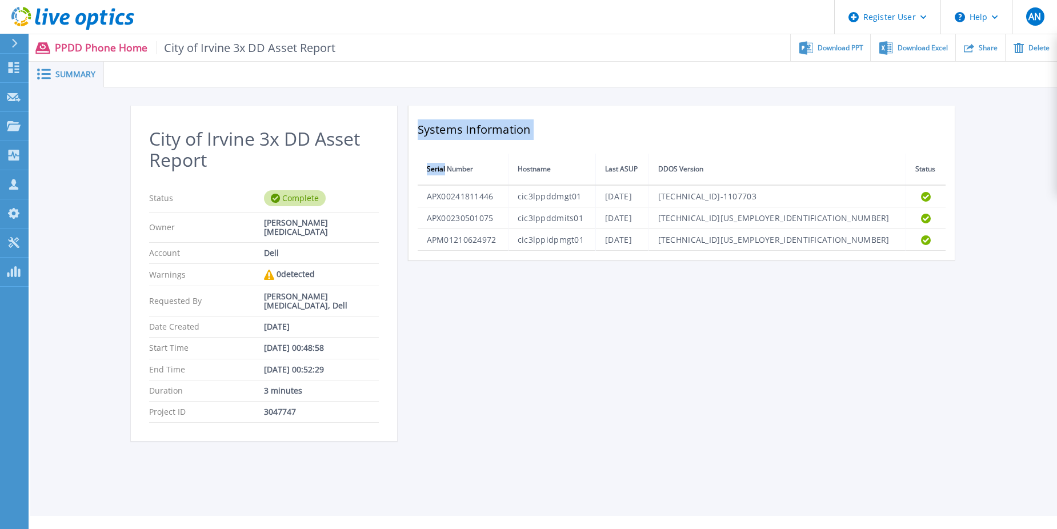
drag, startPoint x: 598, startPoint y: 151, endPoint x: 515, endPoint y: 138, distance: 83.9
click at [504, 138] on h2 "Systems Information" at bounding box center [682, 129] width 528 height 21
drag, startPoint x: 540, startPoint y: 138, endPoint x: 422, endPoint y: 125, distance: 119.0
click at [422, 125] on h2 "Systems Information" at bounding box center [682, 129] width 528 height 21
drag, startPoint x: 422, startPoint y: 125, endPoint x: 434, endPoint y: 133, distance: 14.4
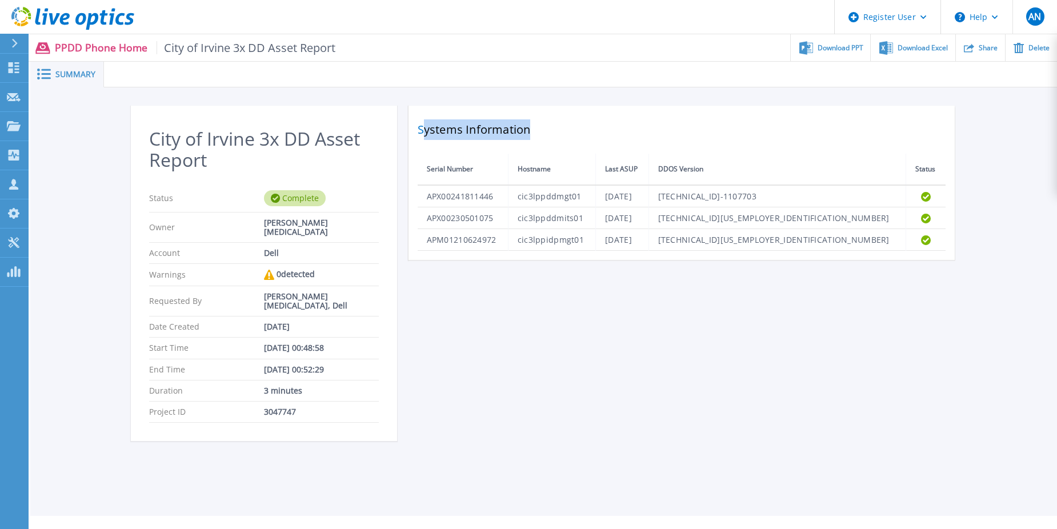
click at [434, 133] on h2 "Systems Information" at bounding box center [682, 129] width 528 height 21
drag, startPoint x: 420, startPoint y: 131, endPoint x: 637, endPoint y: 147, distance: 217.7
click at [637, 147] on div "Systems Information Serial Number Hostname Last ASUP DDOS Version Status APX002…" at bounding box center [682, 183] width 546 height 154
drag, startPoint x: 637, startPoint y: 147, endPoint x: 554, endPoint y: 137, distance: 84.0
click at [547, 137] on h2 "Systems Information" at bounding box center [682, 129] width 528 height 21
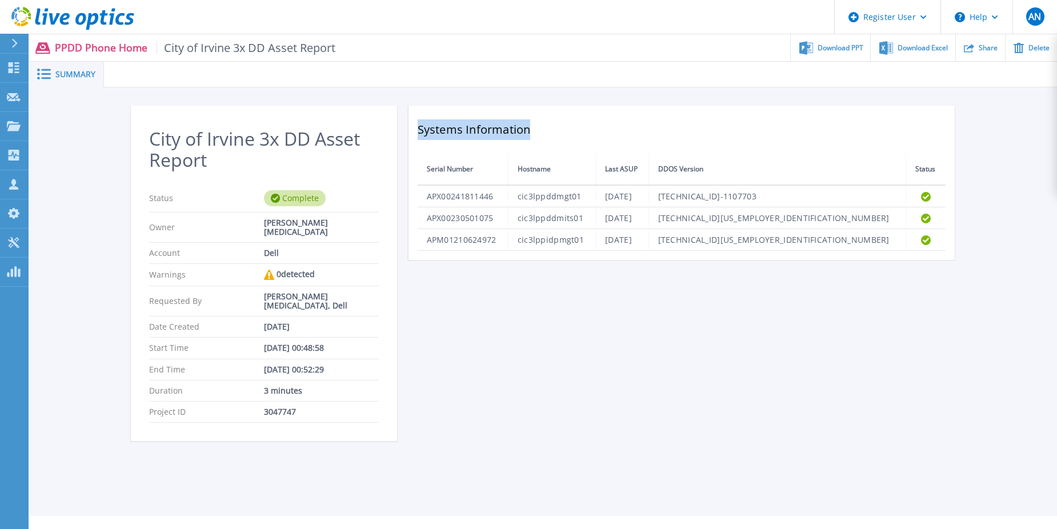
drag, startPoint x: 556, startPoint y: 137, endPoint x: 416, endPoint y: 130, distance: 140.1
click at [416, 130] on div "Systems Information Serial Number Hostname Last ASUP DDOS Version Status APX002…" at bounding box center [682, 183] width 546 height 154
drag
click at [472, 143] on div "Systems Information Serial Number Hostname Last ASUP DDOS Version Status APX002…" at bounding box center [682, 183] width 546 height 154
